Goal: Task Accomplishment & Management: Use online tool/utility

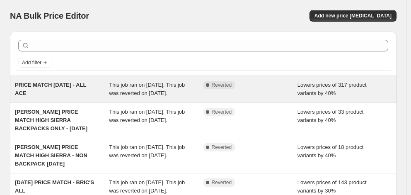
click at [60, 91] on div "PRICE MATCH [DATE] - ALL ACE" at bounding box center [62, 89] width 94 height 17
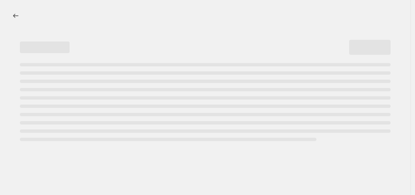
select select "percentage"
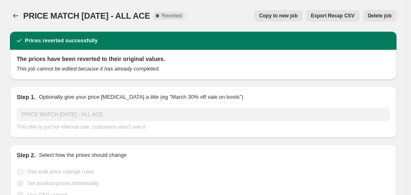
click at [264, 18] on button "Copy to new job" at bounding box center [278, 16] width 48 height 12
select select "percentage"
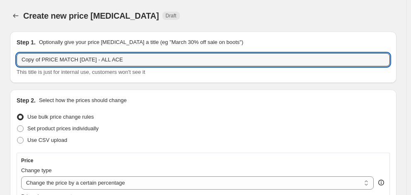
drag, startPoint x: 41, startPoint y: 59, endPoint x: -23, endPoint y: 62, distance: 64.6
click at [0, 62] on html "Home Settings Plans Skip to content Create new price [MEDICAL_DATA]. This page …" at bounding box center [205, 97] width 411 height 195
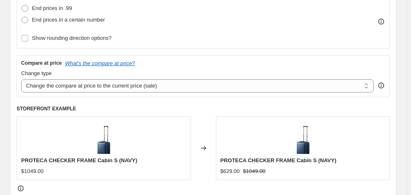
scroll to position [331, 0]
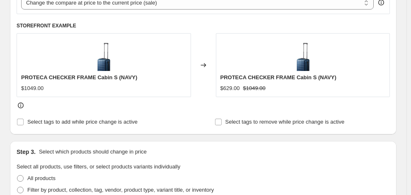
type input "PRICE MATCH [DATE] - ALL ACE"
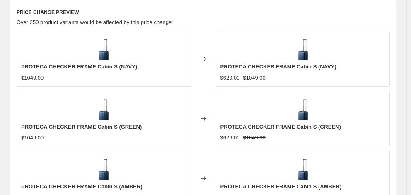
scroll to position [655, 0]
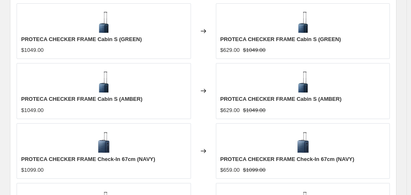
checkbox input "true"
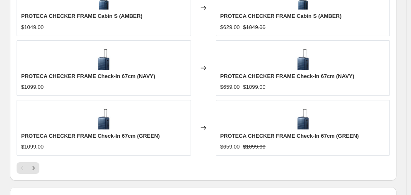
scroll to position [779, 0]
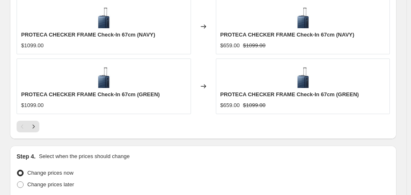
type input "[DATE]"
type input "06:00"
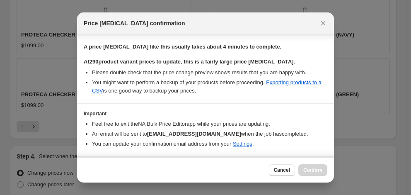
scroll to position [155, 0]
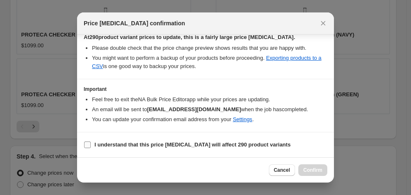
click at [163, 144] on b "I understand that this price [MEDICAL_DATA] will affect 290 product variants" at bounding box center [192, 144] width 196 height 6
click at [91, 144] on input "I understand that this price [MEDICAL_DATA] will affect 290 product variants" at bounding box center [87, 144] width 7 height 7
checkbox input "true"
click at [319, 170] on span "Confirm" at bounding box center [312, 169] width 19 height 7
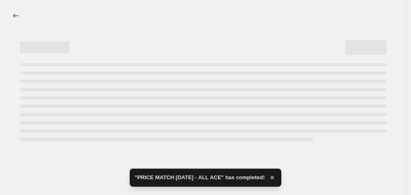
select select "percentage"
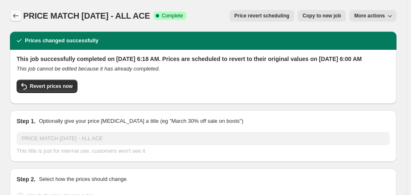
click at [17, 11] on button "Price change jobs" at bounding box center [16, 16] width 12 height 12
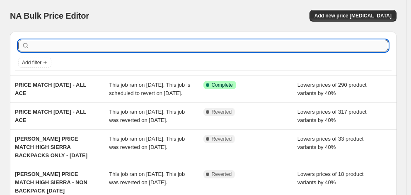
click at [58, 47] on input "text" at bounding box center [209, 46] width 356 height 12
type input "samsonite"
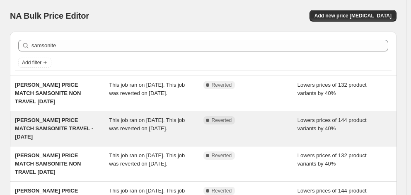
click at [47, 129] on span "[PERSON_NAME] PRICE MATCH SAMSONITE TRAVEL - [DATE]" at bounding box center [54, 128] width 78 height 23
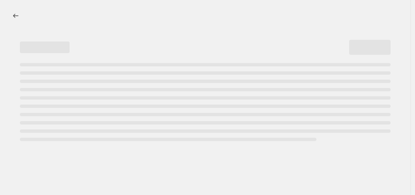
select select "percentage"
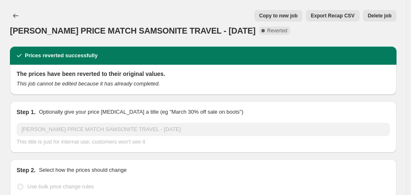
click at [288, 17] on span "Copy to new job" at bounding box center [278, 15] width 38 height 7
select select "percentage"
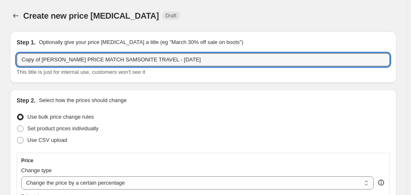
drag, startPoint x: 37, startPoint y: 60, endPoint x: -8, endPoint y: 60, distance: 44.7
click at [0, 60] on html "Home Settings Plans Skip to content Create new price [MEDICAL_DATA]. This page …" at bounding box center [205, 97] width 411 height 195
type input "[PERSON_NAME] PRICE MATCH SAMSONITE TRAVEL - [DATE]"
click at [13, 14] on icon "Price change jobs" at bounding box center [16, 16] width 8 height 8
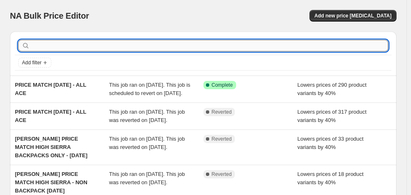
click at [67, 45] on input "text" at bounding box center [209, 46] width 356 height 12
type input "brics"
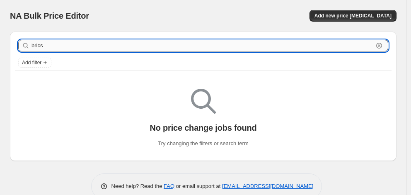
click at [41, 46] on input "brics" at bounding box center [201, 46] width 341 height 12
type input "bric's"
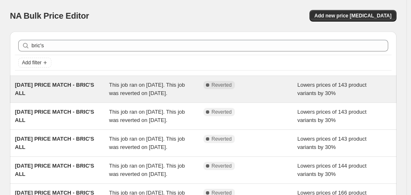
click at [57, 91] on div "[DATE] PRICE MATCH - BRIC'S ALL" at bounding box center [62, 89] width 94 height 17
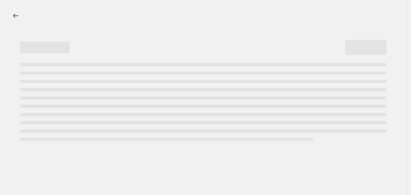
select select "percentage"
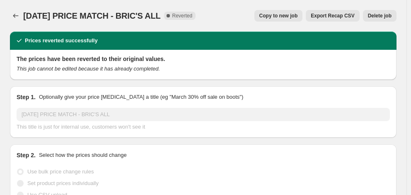
click at [288, 17] on span "Copy to new job" at bounding box center [278, 15] width 38 height 7
select select "percentage"
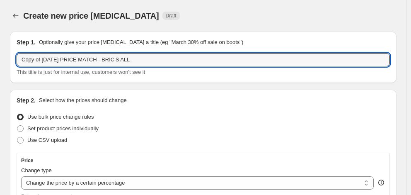
drag, startPoint x: 51, startPoint y: 59, endPoint x: -14, endPoint y: 55, distance: 65.5
click at [0, 55] on html "Home Settings Plans Skip to content Create new price [MEDICAL_DATA]. This page …" at bounding box center [205, 97] width 411 height 195
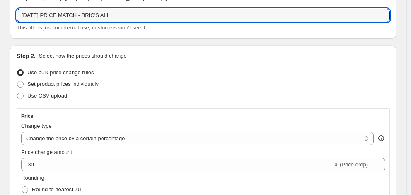
scroll to position [124, 0]
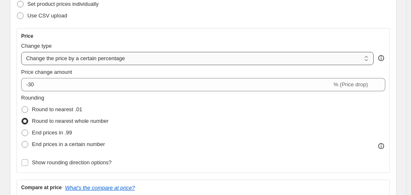
type input "[DATE] PRICE MATCH - BRIC'S ALL"
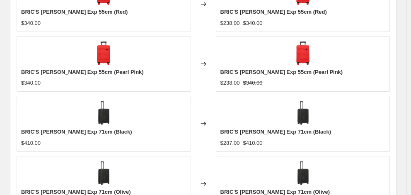
scroll to position [655, 0]
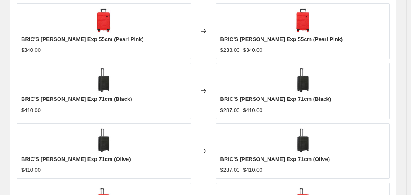
checkbox input "true"
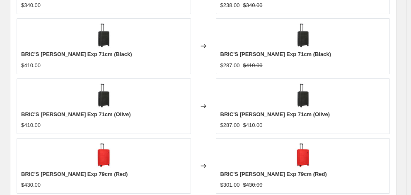
scroll to position [738, 0]
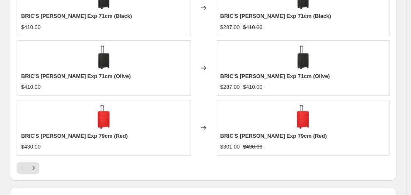
type input "[DATE]"
type input "06:00"
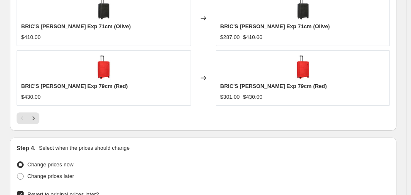
scroll to position [796, 0]
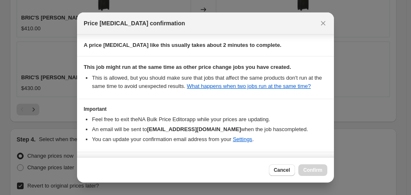
scroll to position [160, 0]
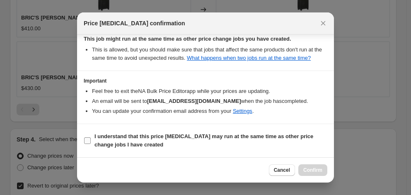
click at [216, 139] on b "I understand that this price [MEDICAL_DATA] may run at the same time as other p…" at bounding box center [203, 140] width 219 height 14
click at [91, 139] on input "I understand that this price [MEDICAL_DATA] may run at the same time as other p…" at bounding box center [87, 140] width 7 height 7
checkbox input "true"
click at [309, 168] on span "Confirm" at bounding box center [312, 169] width 19 height 7
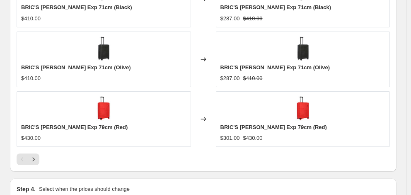
scroll to position [818, 0]
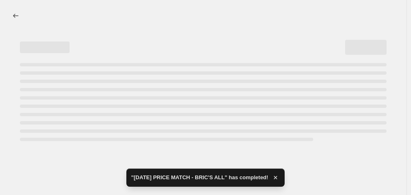
select select "percentage"
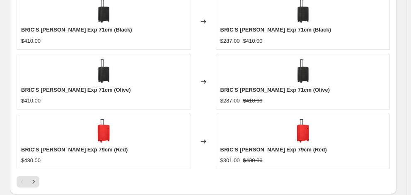
scroll to position [0, 0]
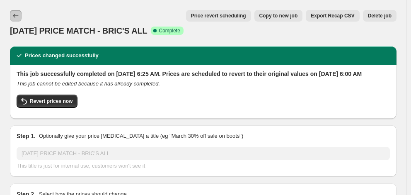
click at [14, 15] on icon "Price change jobs" at bounding box center [16, 16] width 8 height 8
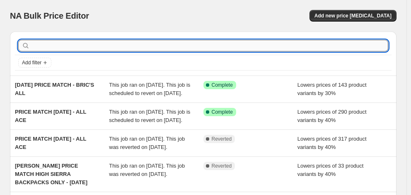
click at [51, 44] on input "text" at bounding box center [209, 46] width 356 height 12
type input "DELSEY"
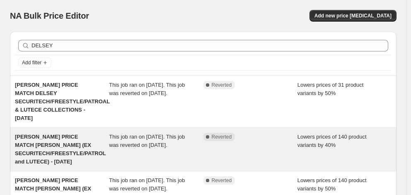
click at [63, 137] on span "[PERSON_NAME] PRICE MATCH [PERSON_NAME] (EX SECURITECH/FREESTYLE/PATROL and LUT…" at bounding box center [60, 148] width 91 height 31
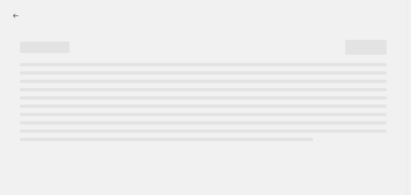
select select "percentage"
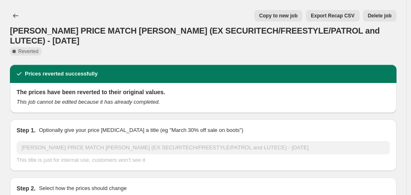
click at [288, 17] on span "Copy to new job" at bounding box center [278, 15] width 38 height 7
select select "percentage"
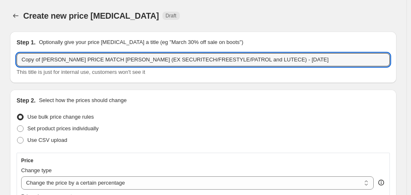
drag, startPoint x: 42, startPoint y: 60, endPoint x: -3, endPoint y: 60, distance: 45.1
click at [0, 60] on html "Home Settings Plans Skip to content Create new price [MEDICAL_DATA]. This page …" at bounding box center [205, 97] width 411 height 195
click at [218, 60] on input "[PERSON_NAME] PRICE MATCH [PERSON_NAME] (EX SECURITECH/FREESTYLE/PATROL and LUT…" at bounding box center [203, 59] width 373 height 13
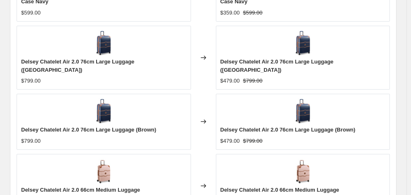
scroll to position [663, 0]
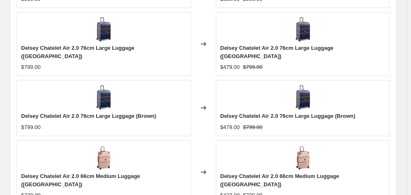
type input "[PERSON_NAME] PRICE MATCH [PERSON_NAME] (EX SECURITECH/FREESTYLE/PATROL and LUT…"
checkbox input "true"
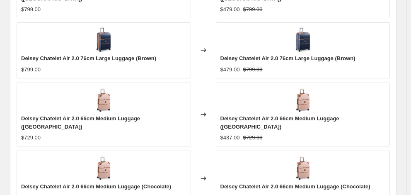
scroll to position [787, 0]
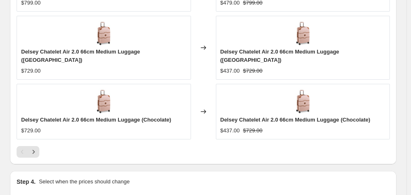
type input "[DATE]"
type input "06:00"
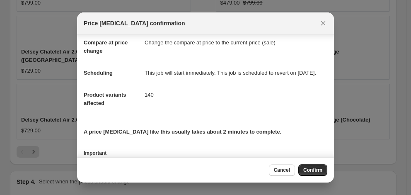
scroll to position [92, 0]
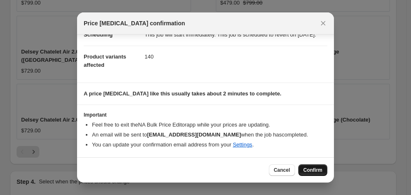
click at [312, 170] on span "Confirm" at bounding box center [312, 169] width 19 height 7
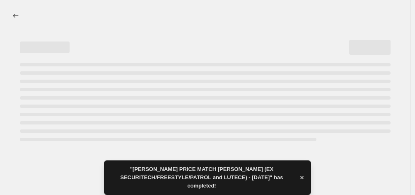
select select "percentage"
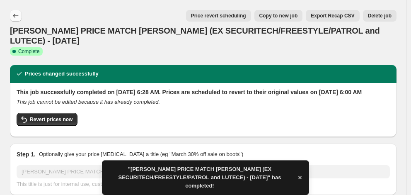
click at [17, 14] on icon "Price change jobs" at bounding box center [16, 16] width 8 height 8
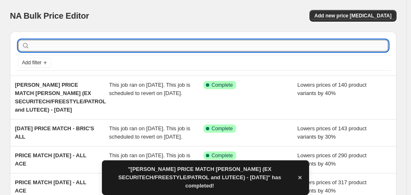
click at [73, 46] on input "text" at bounding box center [209, 46] width 356 height 12
type input "DELSEY"
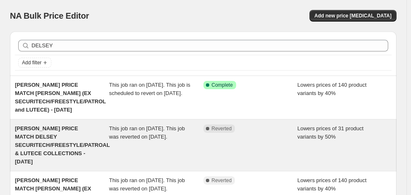
click at [59, 130] on span "[PERSON_NAME] PRICE MATCH DELSEY SECURITECH/FREESTYLE/PATROAL & LUTECE COLLECTI…" at bounding box center [62, 144] width 95 height 39
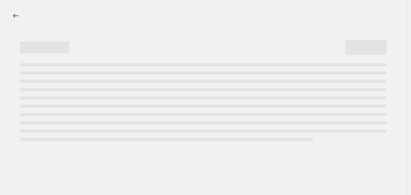
select select "percentage"
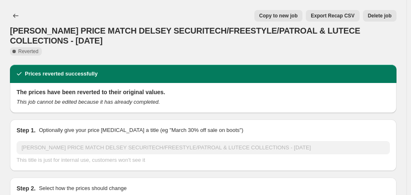
click at [276, 15] on span "Copy to new job" at bounding box center [278, 15] width 38 height 7
select select "percentage"
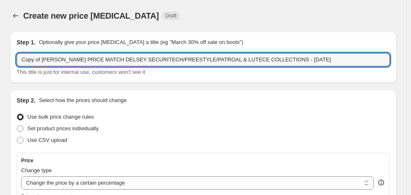
drag, startPoint x: 41, startPoint y: 59, endPoint x: -11, endPoint y: 57, distance: 52.6
click at [0, 57] on html "Home Settings Plans Skip to content Create new price [MEDICAL_DATA]. This page …" at bounding box center [205, 97] width 411 height 195
click at [241, 60] on input "[PERSON_NAME] PRICE MATCH DELSEY SECURITECH/FREESTYLE/PATROAL & LUTECE COLLECTI…" at bounding box center [203, 59] width 373 height 13
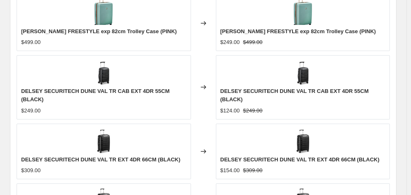
type input "[PERSON_NAME] PRICE MATCH DELSEY SECURITECH/FREESTYLE/PATROAL & LUTECE COLLECTI…"
checkbox input "true"
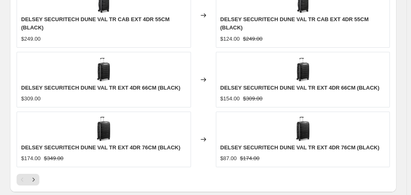
scroll to position [787, 0]
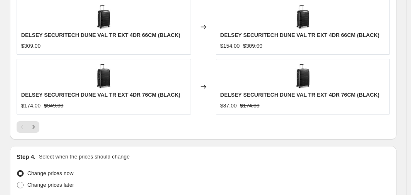
type input "[DATE]"
type input "06:00"
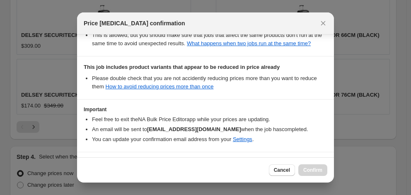
scroll to position [219, 0]
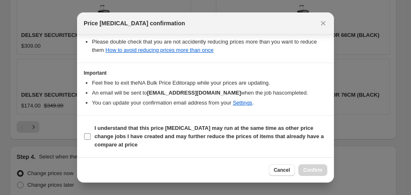
click at [207, 132] on span "I understand that this price [MEDICAL_DATA] may run at the same time as other p…" at bounding box center [210, 136] width 233 height 25
click at [91, 133] on input "I understand that this price [MEDICAL_DATA] may run at the same time as other p…" at bounding box center [87, 136] width 7 height 7
checkbox input "true"
click at [310, 167] on span "Confirm" at bounding box center [312, 169] width 19 height 7
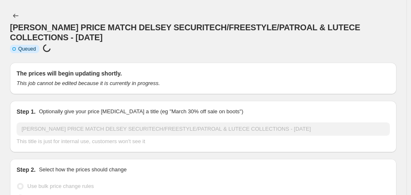
scroll to position [787, 0]
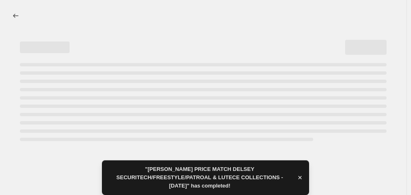
select select "percentage"
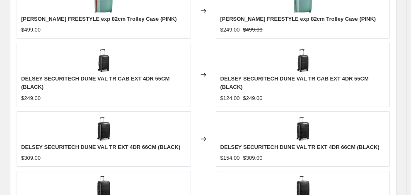
scroll to position [0, 0]
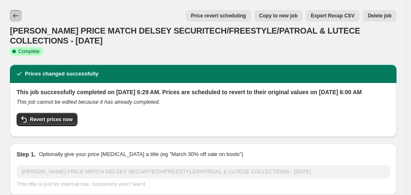
click at [18, 15] on icon "Price change jobs" at bounding box center [16, 16] width 8 height 8
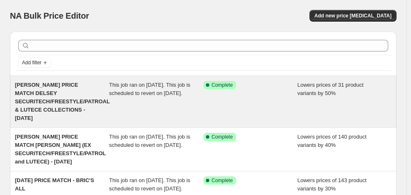
click at [71, 97] on span "[PERSON_NAME] PRICE MATCH DELSEY SECURITECH/FREESTYLE/PATROAL & LUTECE COLLECTI…" at bounding box center [62, 101] width 95 height 39
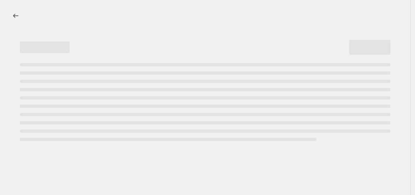
select select "percentage"
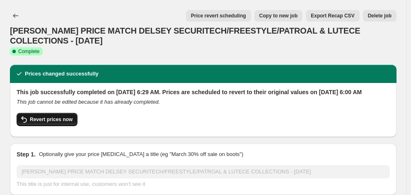
click at [60, 116] on span "Revert prices now" at bounding box center [51, 119] width 43 height 7
checkbox input "false"
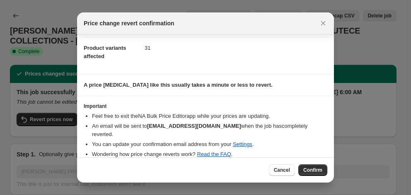
scroll to position [43, 0]
click at [315, 171] on span "Confirm" at bounding box center [312, 169] width 19 height 7
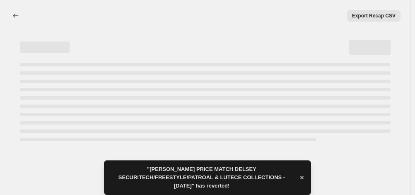
select select "percentage"
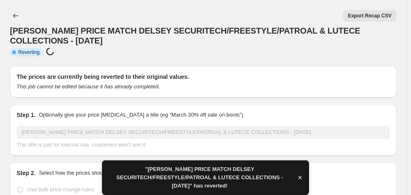
checkbox input "true"
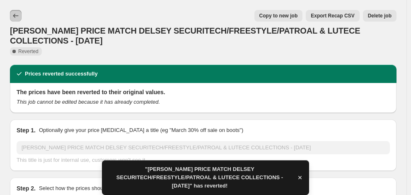
click at [18, 18] on icon "Price change jobs" at bounding box center [16, 16] width 8 height 8
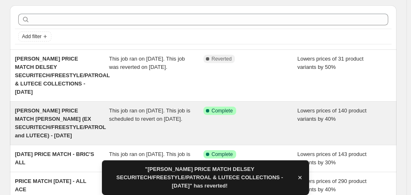
scroll to position [41, 0]
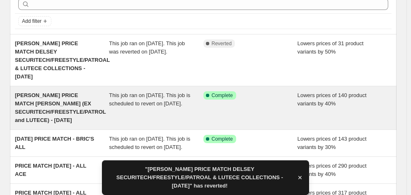
click at [67, 92] on span "[PERSON_NAME] PRICE MATCH [PERSON_NAME] (EX SECURITECH/FREESTYLE/PATROL and LUT…" at bounding box center [60, 107] width 91 height 31
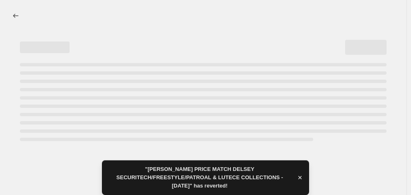
select select "percentage"
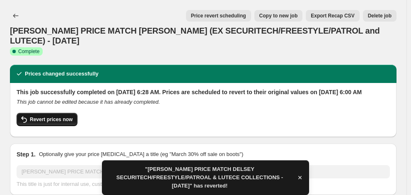
click at [48, 116] on span "Revert prices now" at bounding box center [51, 119] width 43 height 7
checkbox input "false"
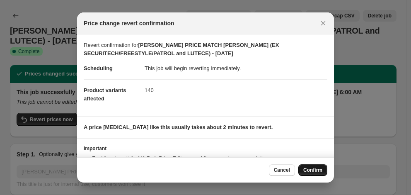
click at [309, 168] on span "Confirm" at bounding box center [312, 169] width 19 height 7
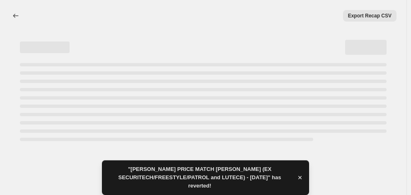
select select "percentage"
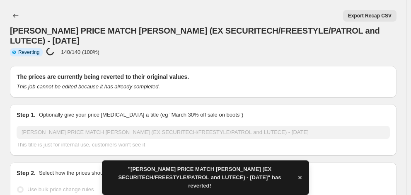
checkbox input "true"
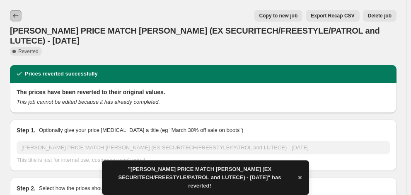
click at [17, 19] on icon "Price change jobs" at bounding box center [16, 16] width 8 height 8
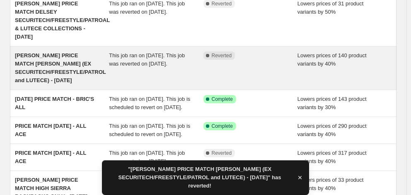
scroll to position [83, 0]
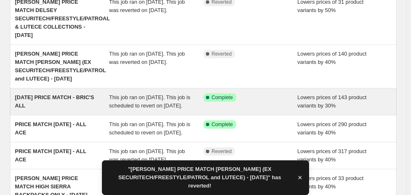
click at [59, 93] on div "[DATE] PRICE MATCH - BRIC'S ALL" at bounding box center [62, 101] width 94 height 17
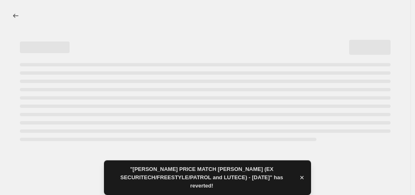
select select "percentage"
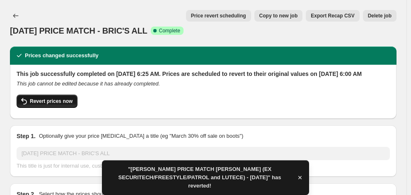
click at [53, 104] on span "Revert prices now" at bounding box center [51, 101] width 43 height 7
checkbox input "false"
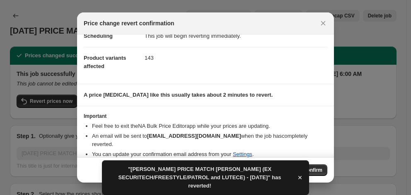
scroll to position [34, 0]
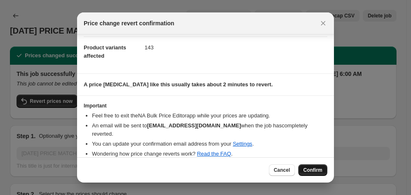
click at [314, 165] on button "Confirm" at bounding box center [312, 170] width 29 height 12
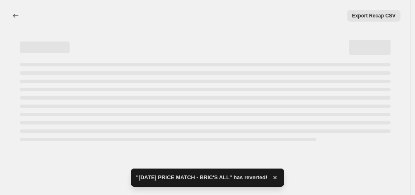
select select "percentage"
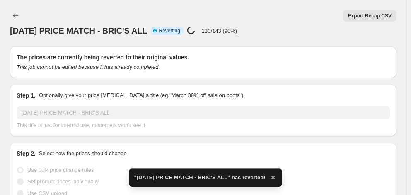
checkbox input "true"
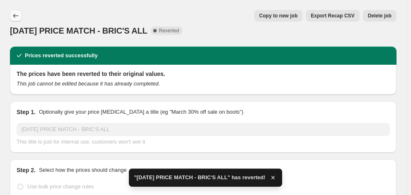
click at [19, 14] on icon "Price change jobs" at bounding box center [16, 16] width 8 height 8
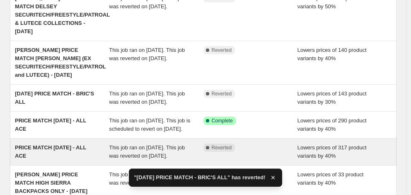
scroll to position [166, 0]
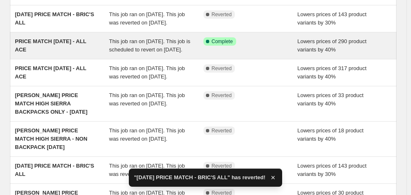
click at [69, 38] on span "PRICE MATCH [DATE] - ALL ACE" at bounding box center [50, 45] width 71 height 14
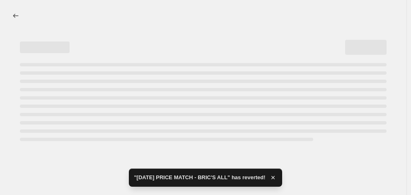
select select "percentage"
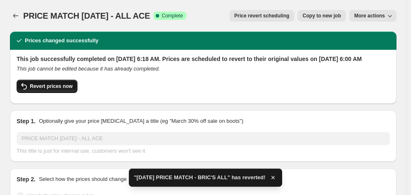
click at [37, 89] on span "Revert prices now" at bounding box center [51, 86] width 43 height 7
checkbox input "false"
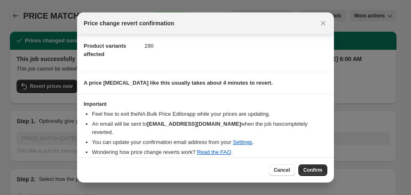
scroll to position [34, 0]
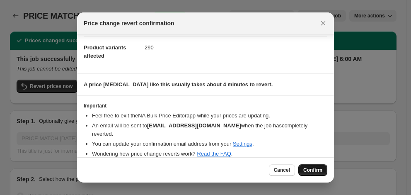
click at [309, 164] on button "Confirm" at bounding box center [312, 170] width 29 height 12
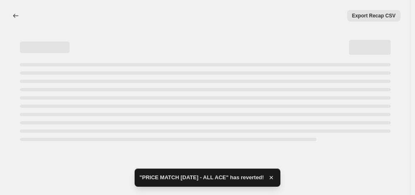
select select "percentage"
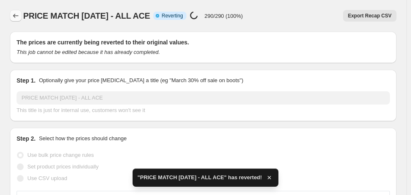
checkbox input "true"
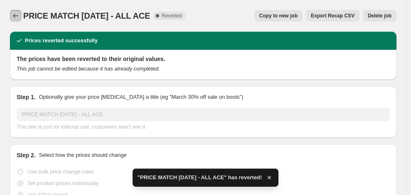
click at [17, 14] on icon "Price change jobs" at bounding box center [16, 16] width 8 height 8
